Goal: Navigation & Orientation: Find specific page/section

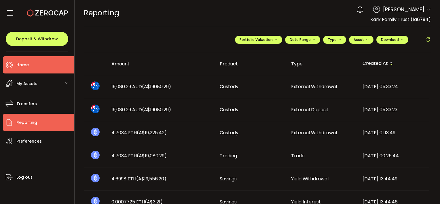
click at [27, 64] on span "Home" at bounding box center [22, 65] width 12 height 8
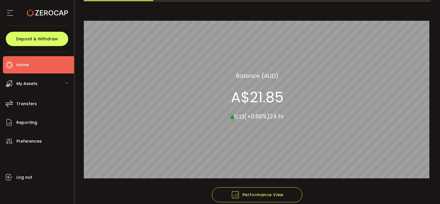
scroll to position [58, 0]
